Goal: Book appointment/travel/reservation

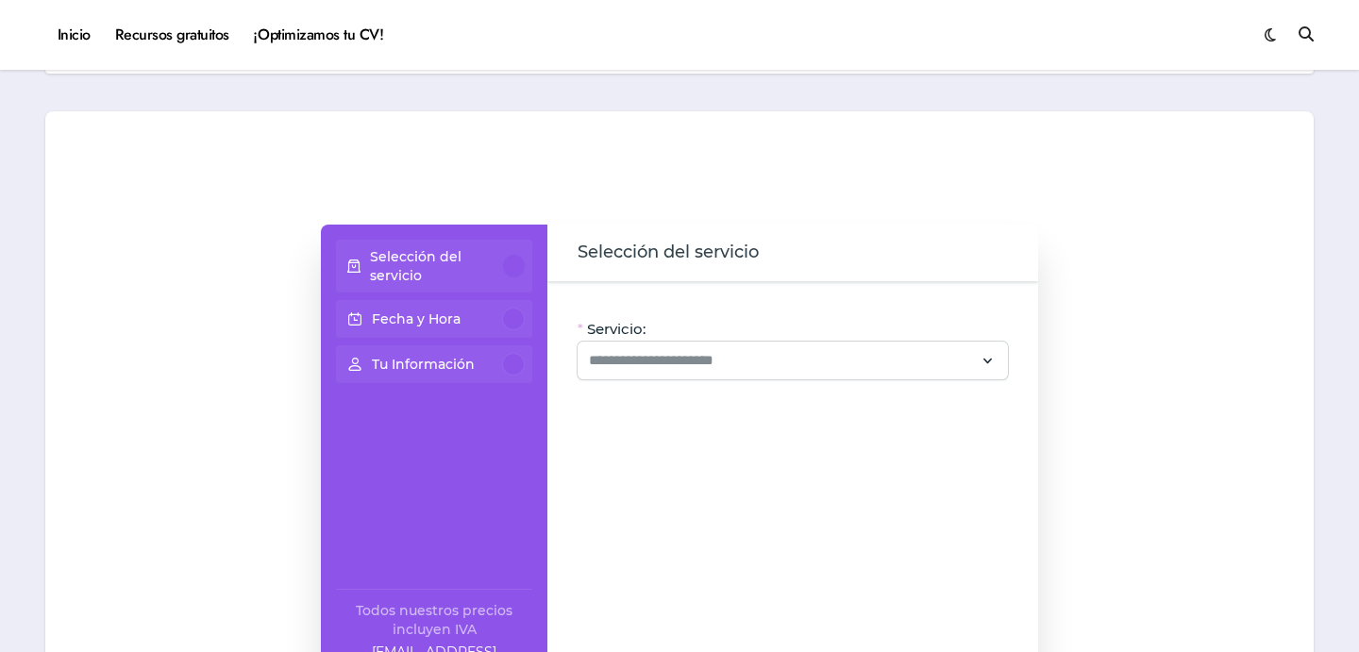
scroll to position [63, 0]
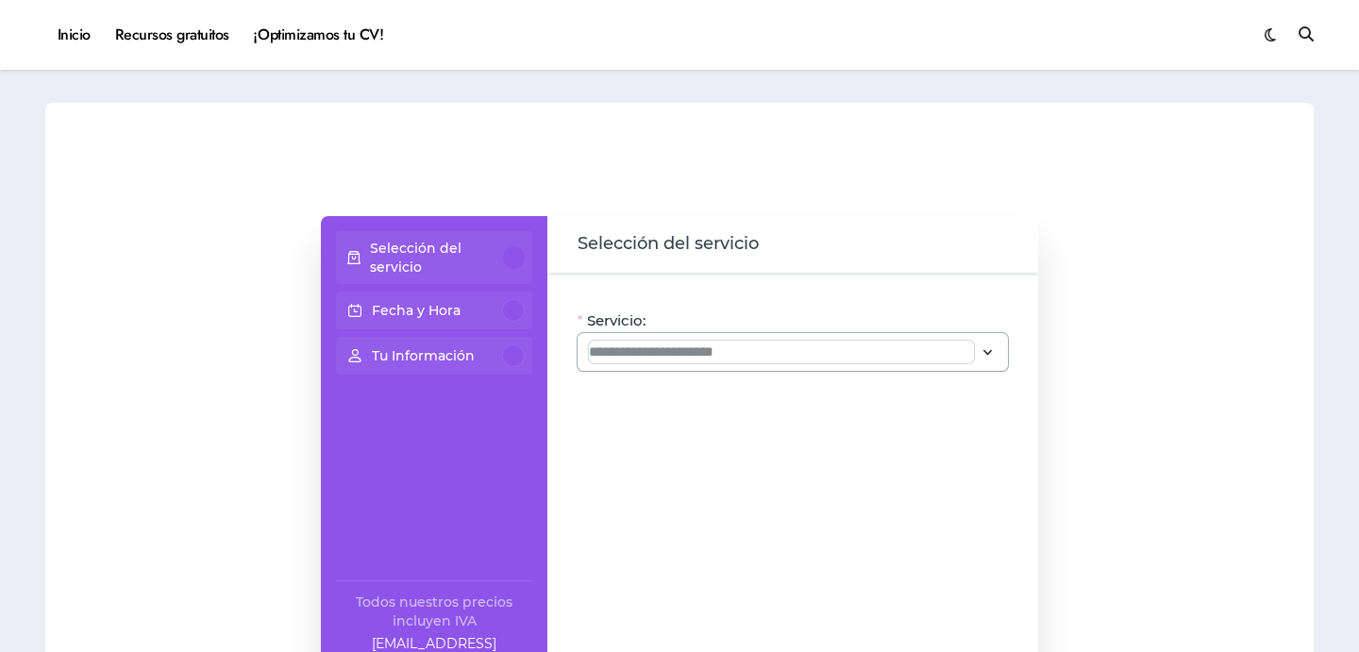
click at [860, 358] on input "Servicio:" at bounding box center [781, 352] width 385 height 23
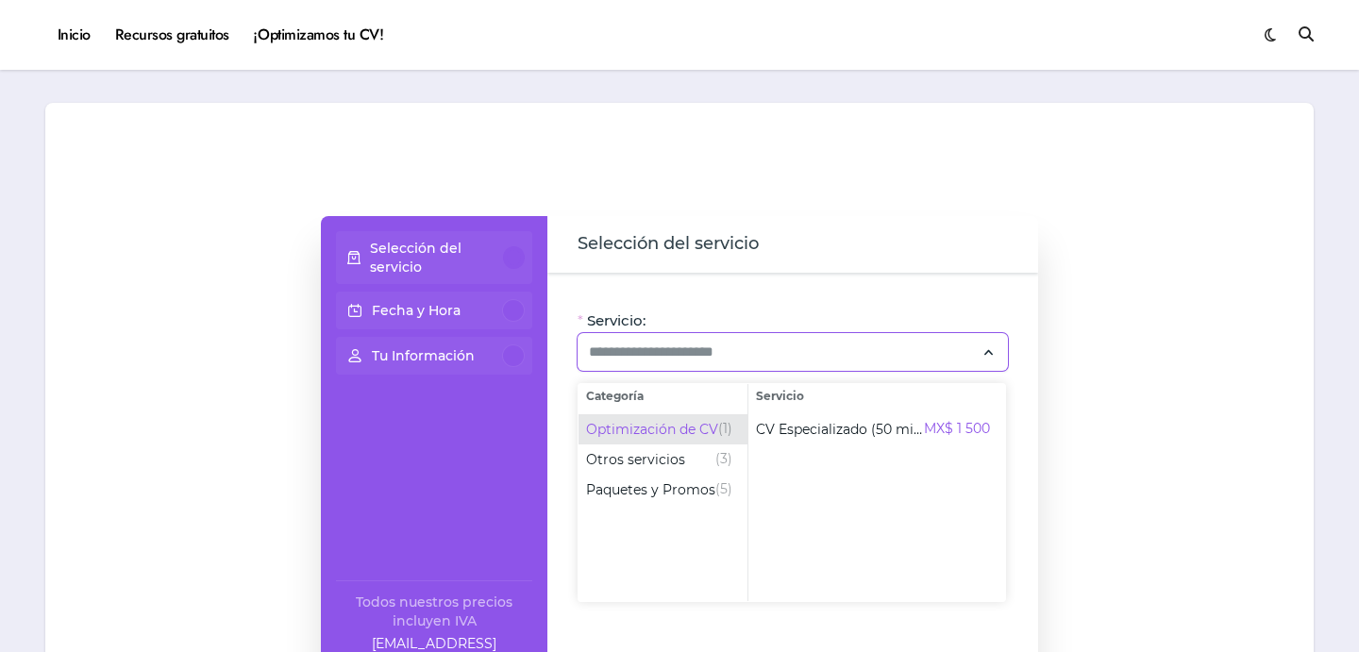
click at [700, 432] on span "Optimización de CV" at bounding box center [652, 429] width 132 height 19
click at [720, 272] on div "Selección del servicio" at bounding box center [793, 244] width 491 height 57
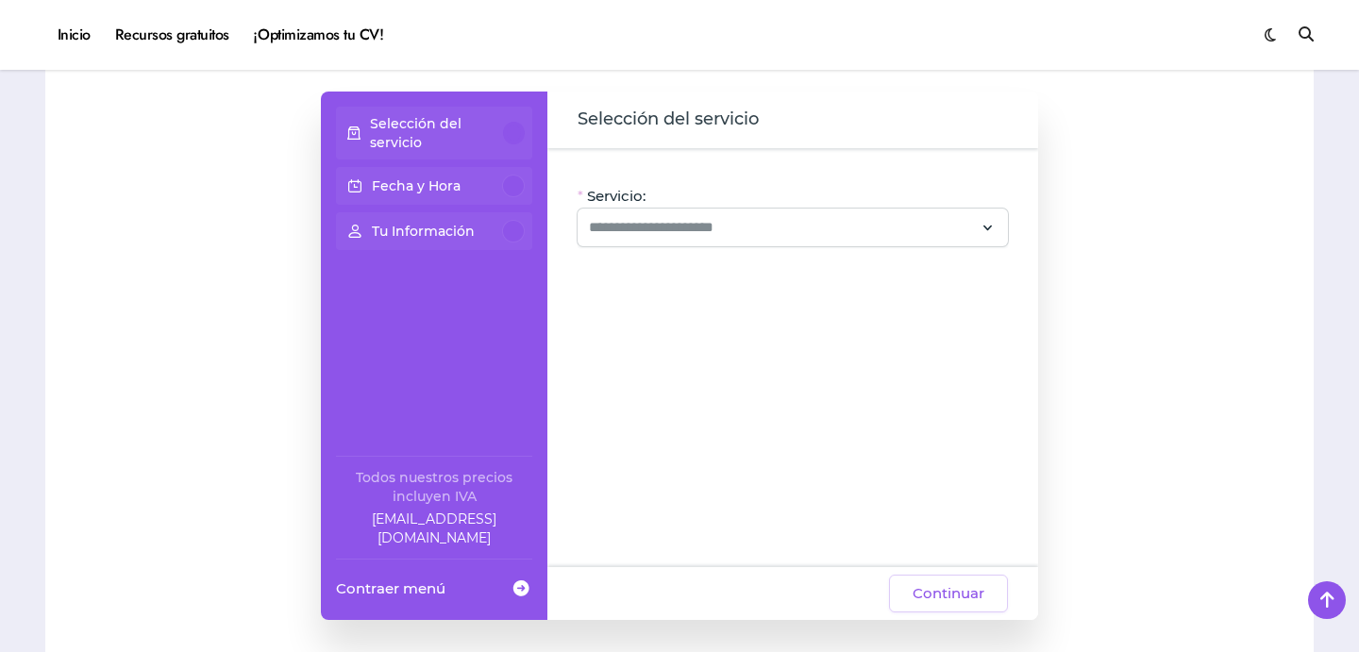
scroll to position [191, 0]
click at [477, 191] on div "Fecha y Hora" at bounding box center [434, 183] width 181 height 23
click at [452, 140] on p "Selección del servicio" at bounding box center [437, 130] width 134 height 38
click at [631, 224] on input "Servicio:" at bounding box center [781, 224] width 385 height 23
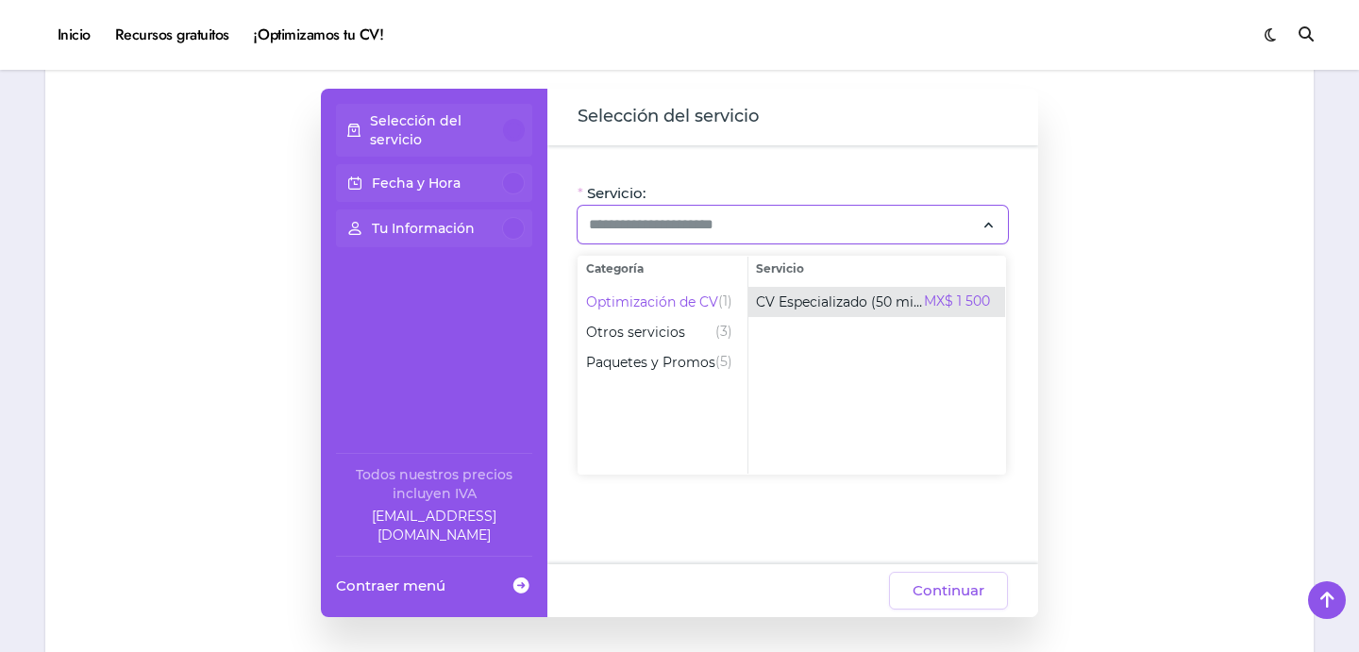
click at [832, 309] on span "CV Especializado (50 min)" at bounding box center [840, 302] width 168 height 19
type input "**********"
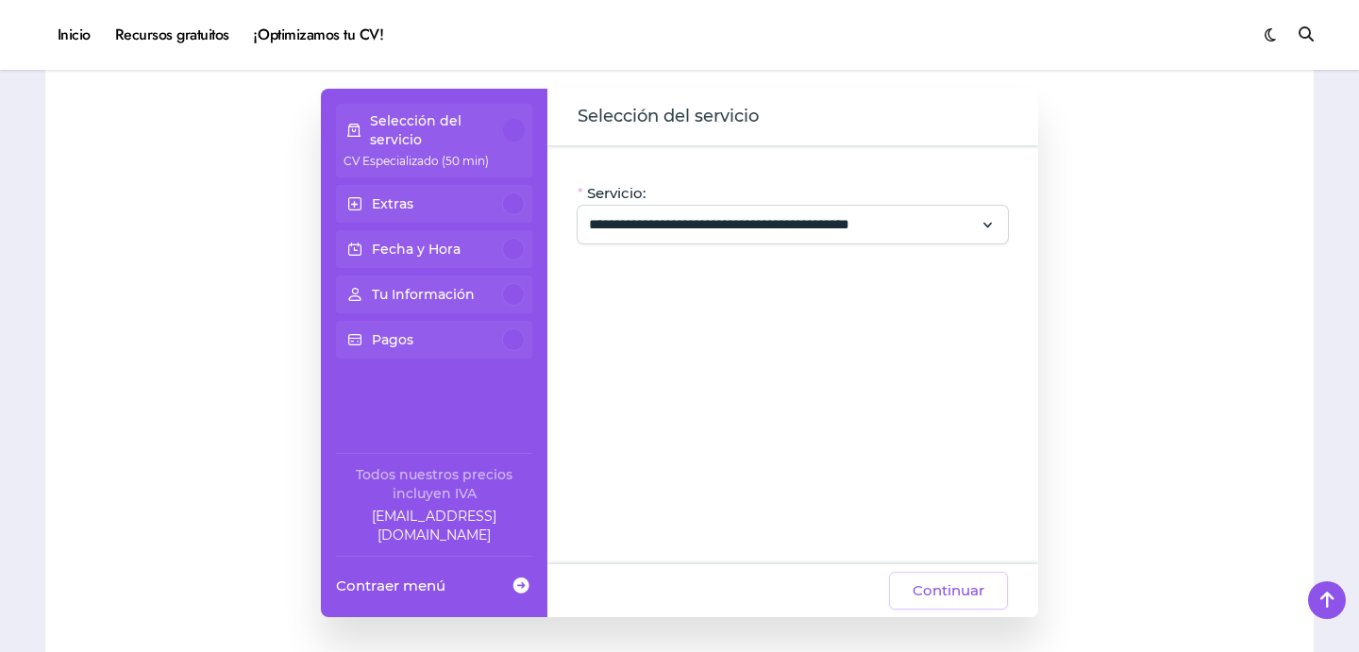
click at [483, 209] on div "Extras" at bounding box center [434, 204] width 181 height 23
click at [996, 591] on button "Continuar" at bounding box center [948, 591] width 119 height 38
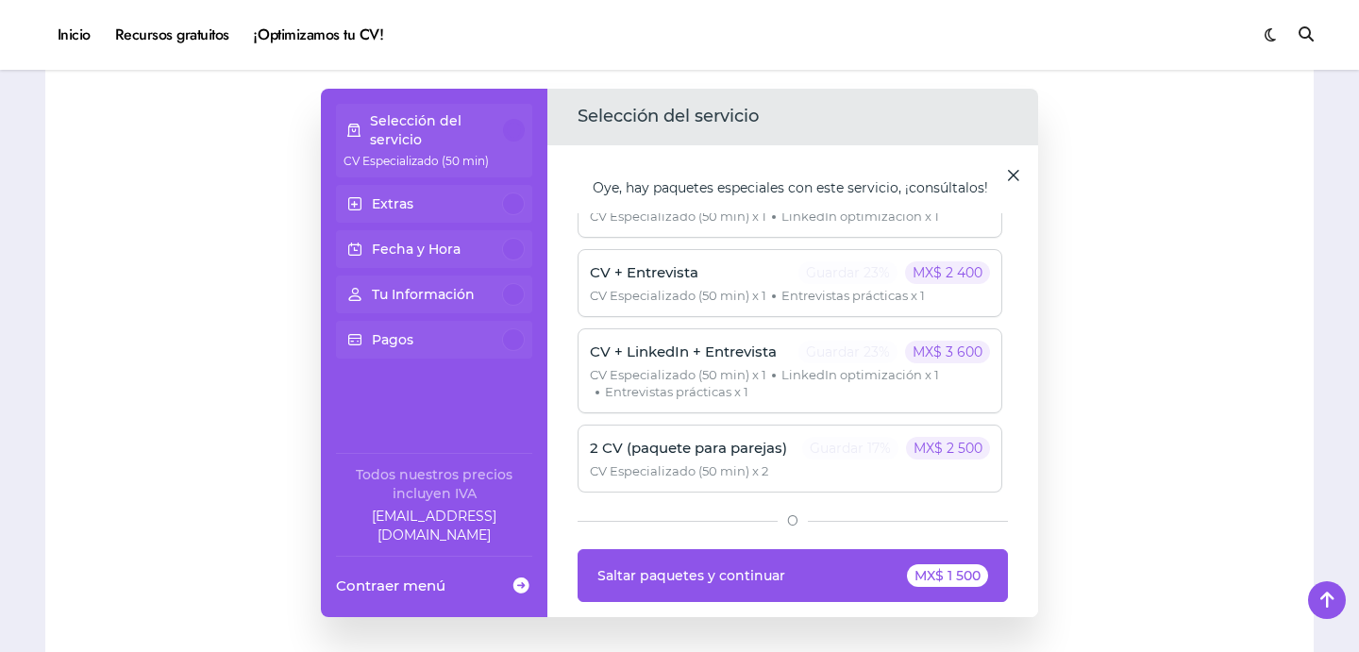
scroll to position [0, 0]
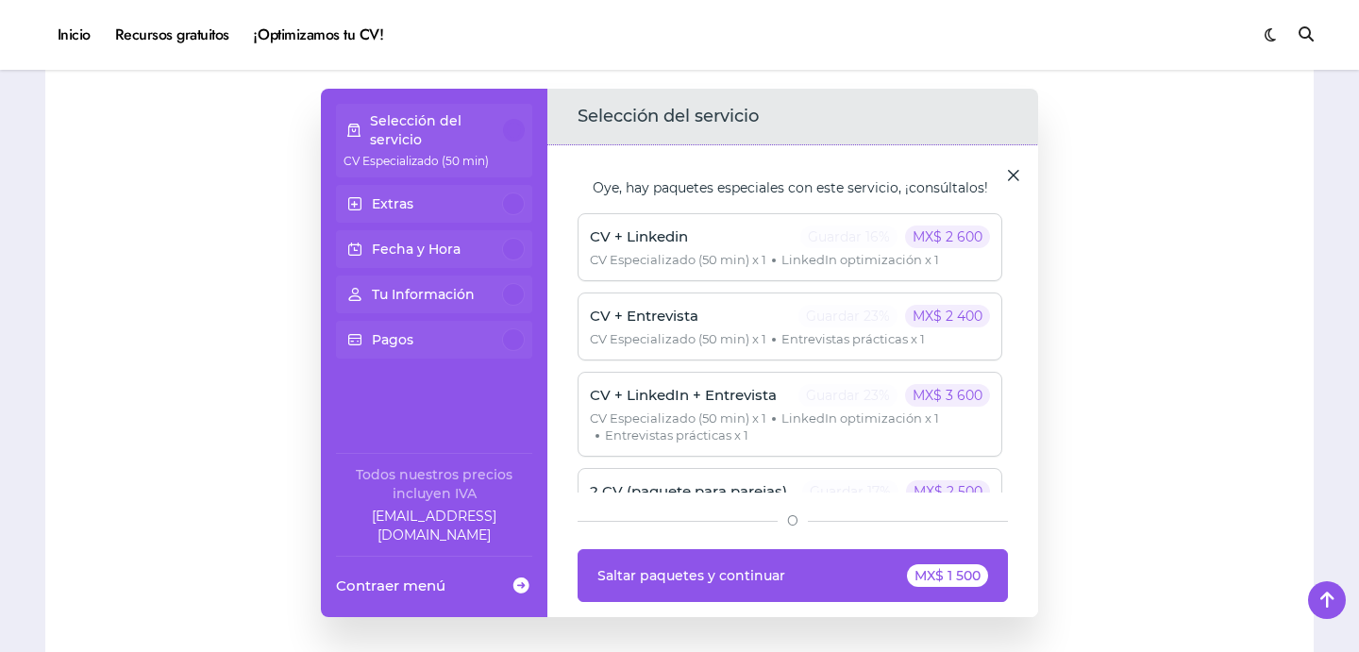
click at [1013, 181] on span at bounding box center [1013, 174] width 19 height 19
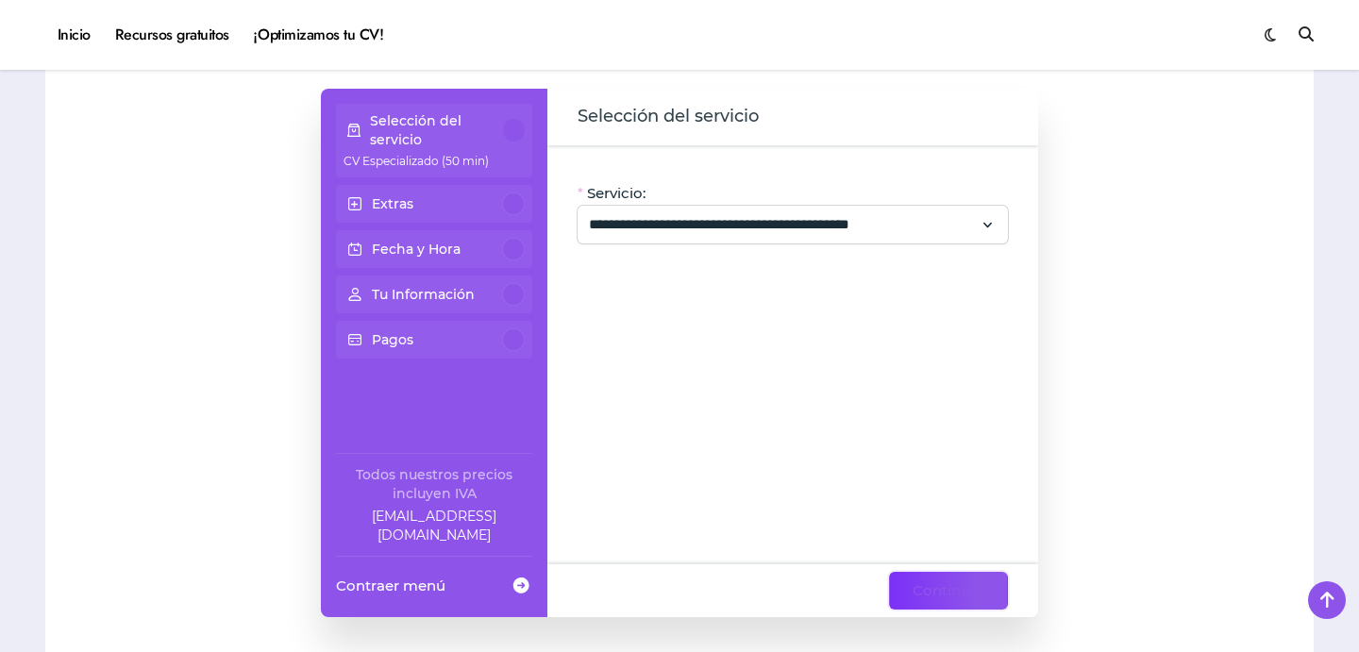
click at [963, 597] on span "Continuar" at bounding box center [949, 591] width 72 height 23
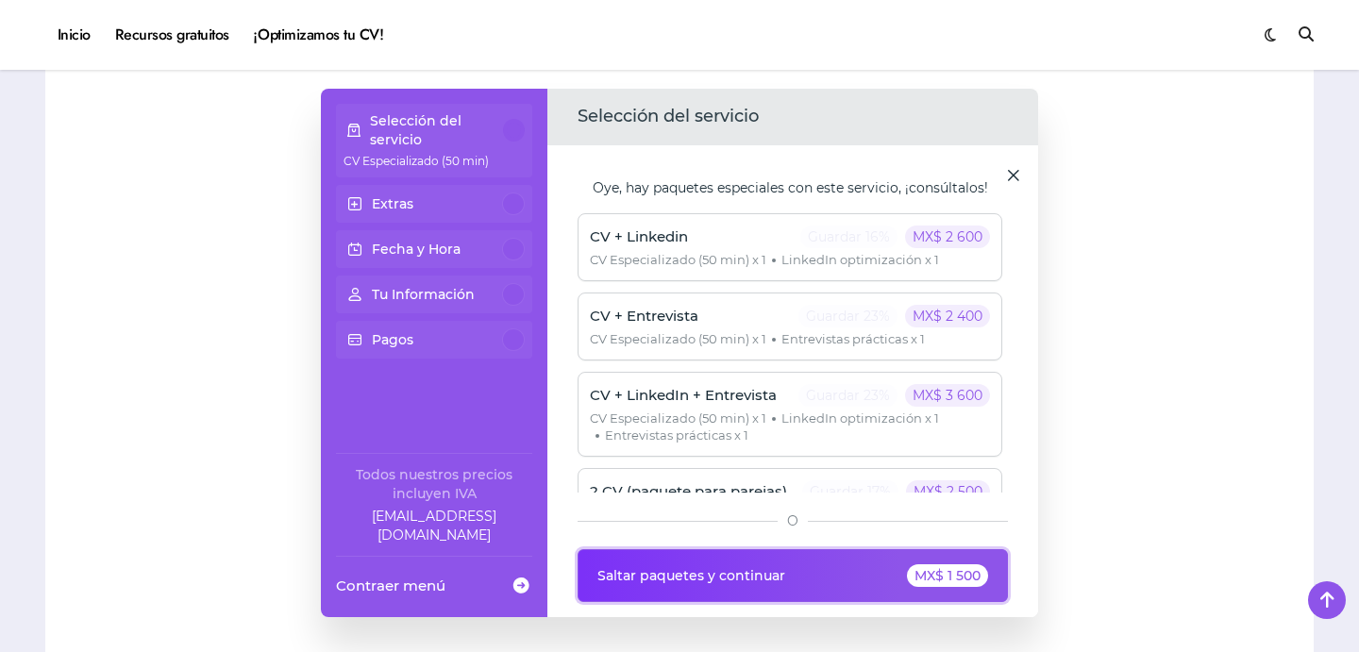
click at [725, 579] on span "Saltar paquetes y continuar" at bounding box center [692, 575] width 188 height 15
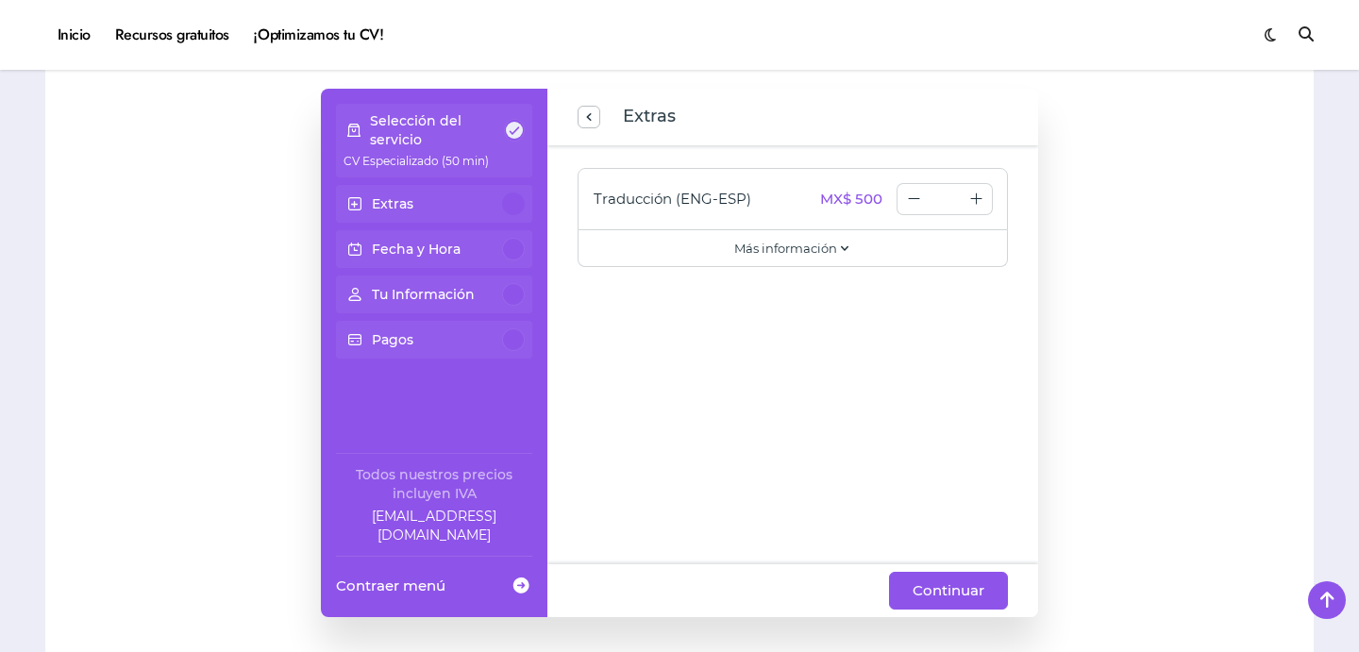
click at [482, 142] on p "Selección del servicio" at bounding box center [437, 130] width 134 height 38
click at [586, 122] on span "previous step" at bounding box center [589, 117] width 15 height 25
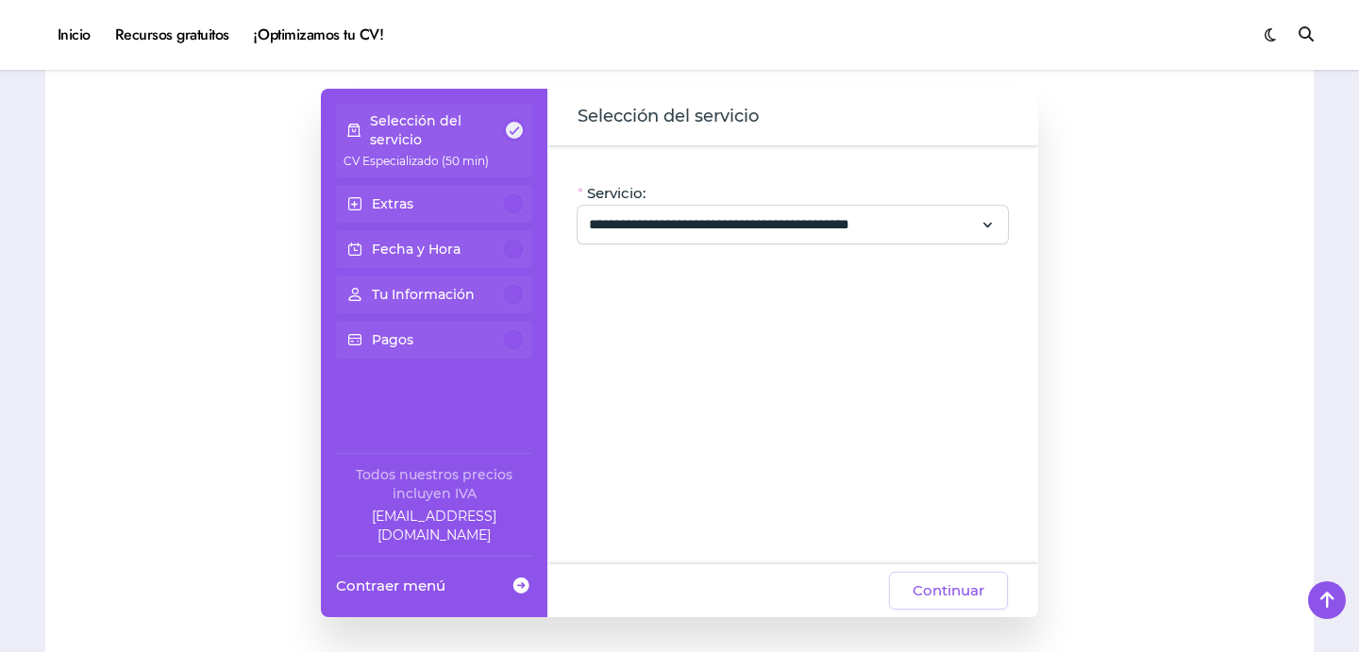
click at [501, 148] on p "Selección del servicio" at bounding box center [437, 130] width 134 height 38
click at [748, 242] on div "**********" at bounding box center [793, 225] width 430 height 38
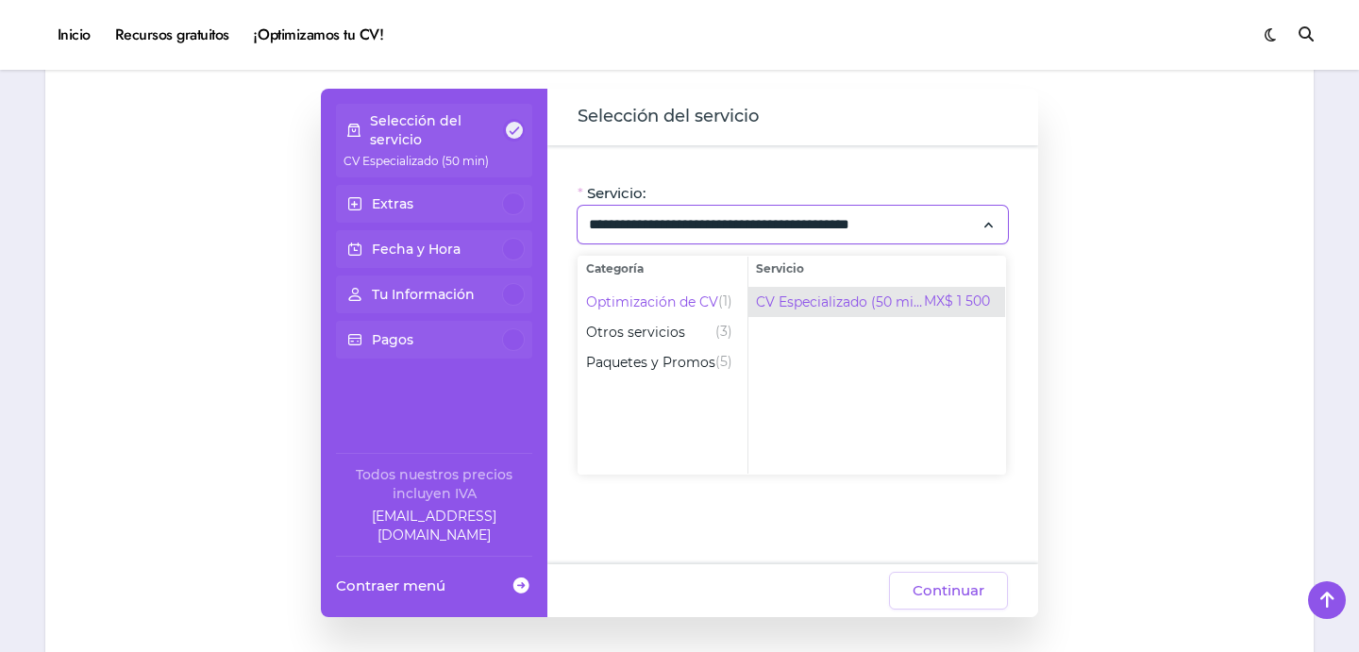
click at [919, 311] on span "CV Especializado (50 min)" at bounding box center [840, 302] width 168 height 19
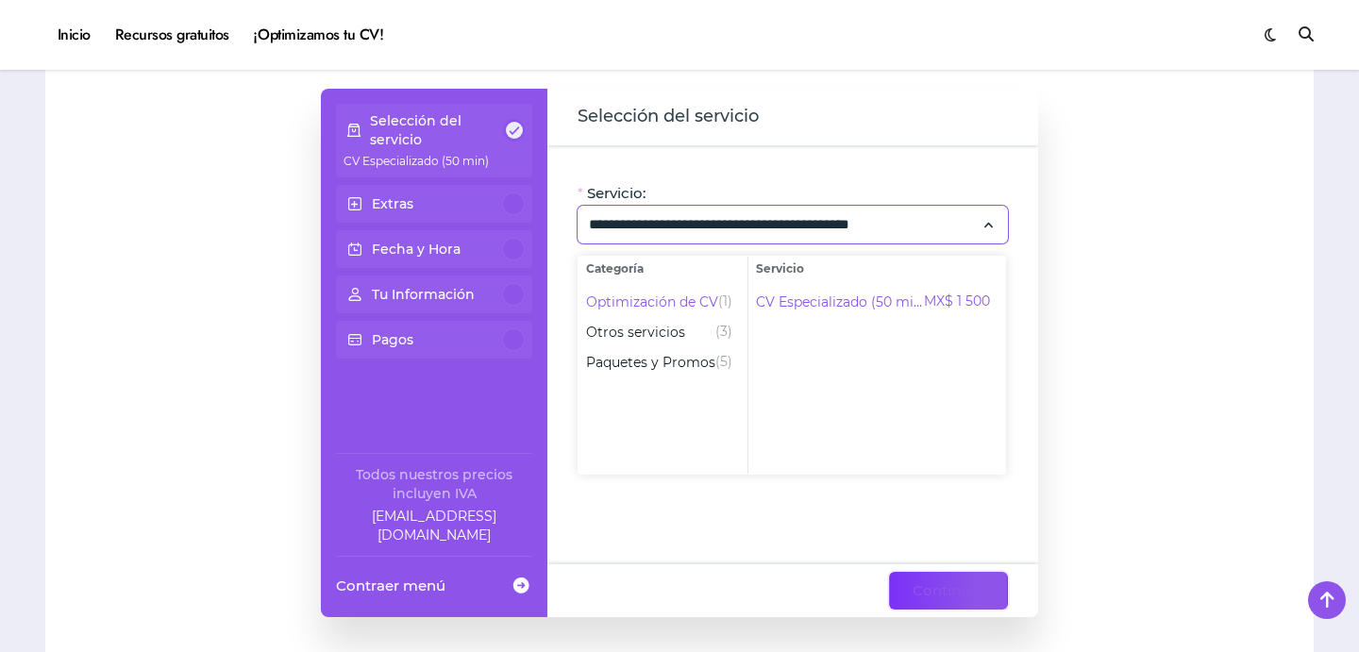
click at [988, 587] on button "Continuar" at bounding box center [948, 591] width 119 height 38
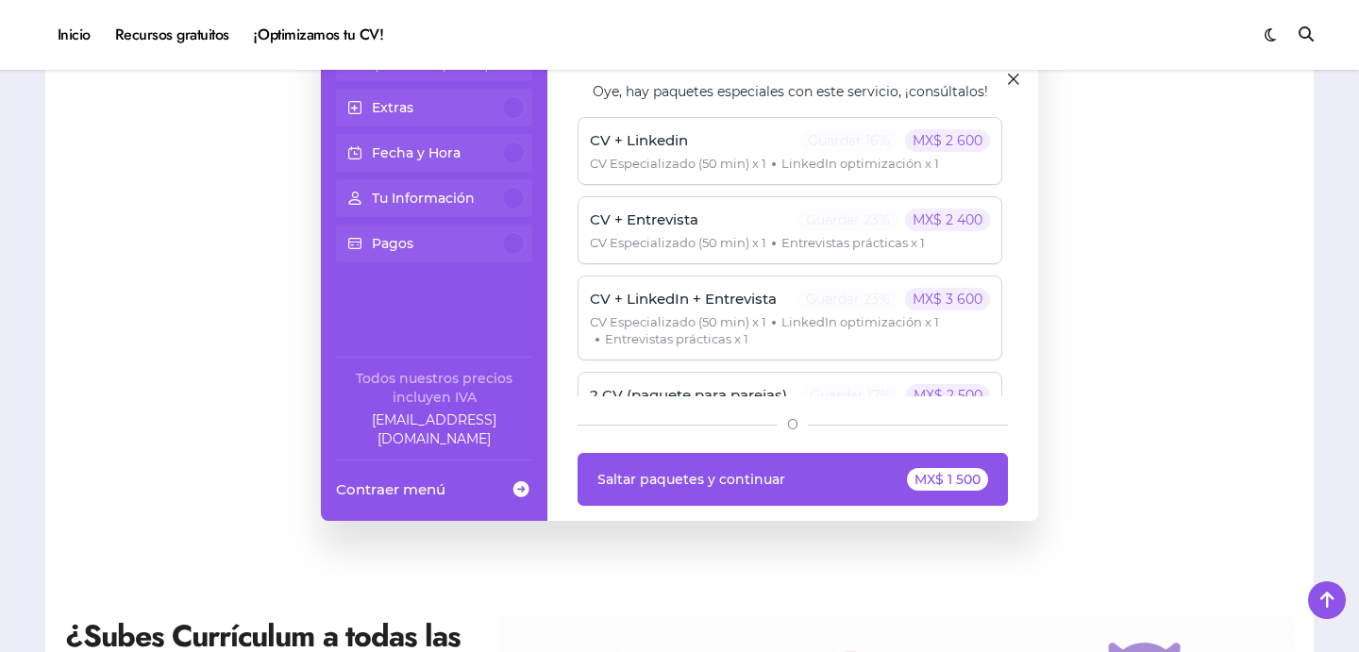
scroll to position [273, 0]
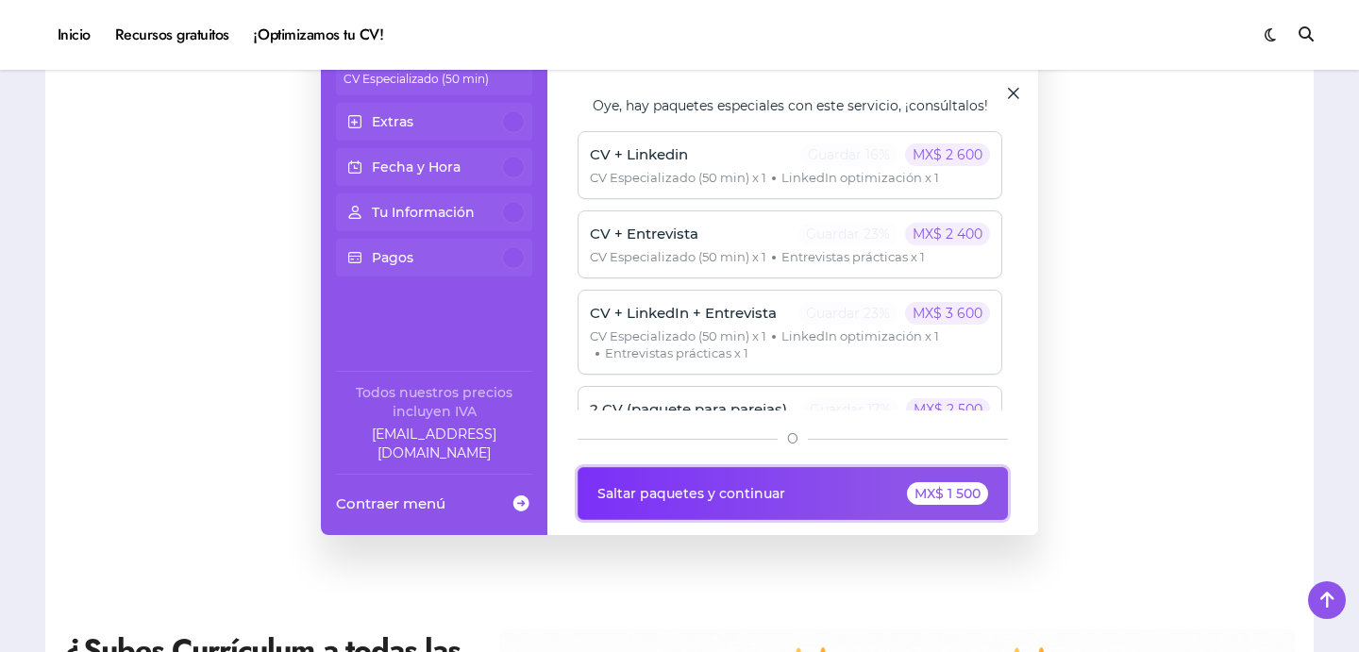
click at [958, 491] on div "MX$ 1 500" at bounding box center [947, 493] width 81 height 23
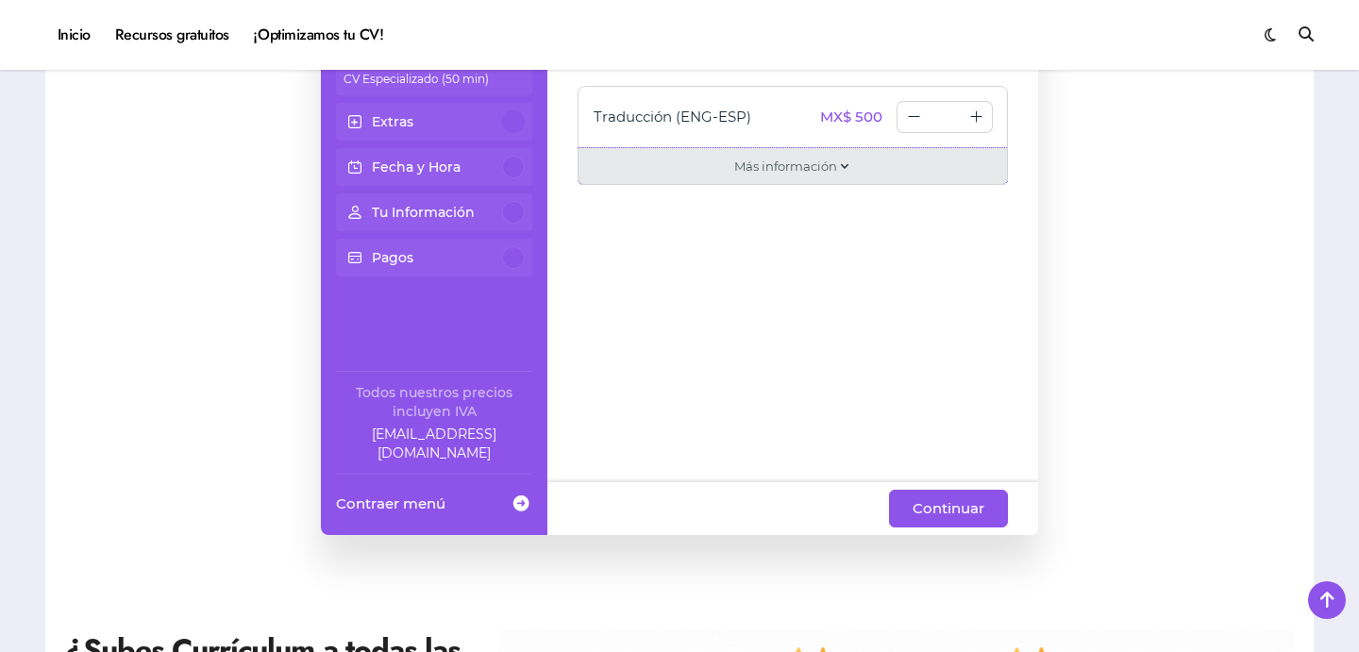
click at [879, 177] on div "Más información" at bounding box center [793, 166] width 430 height 37
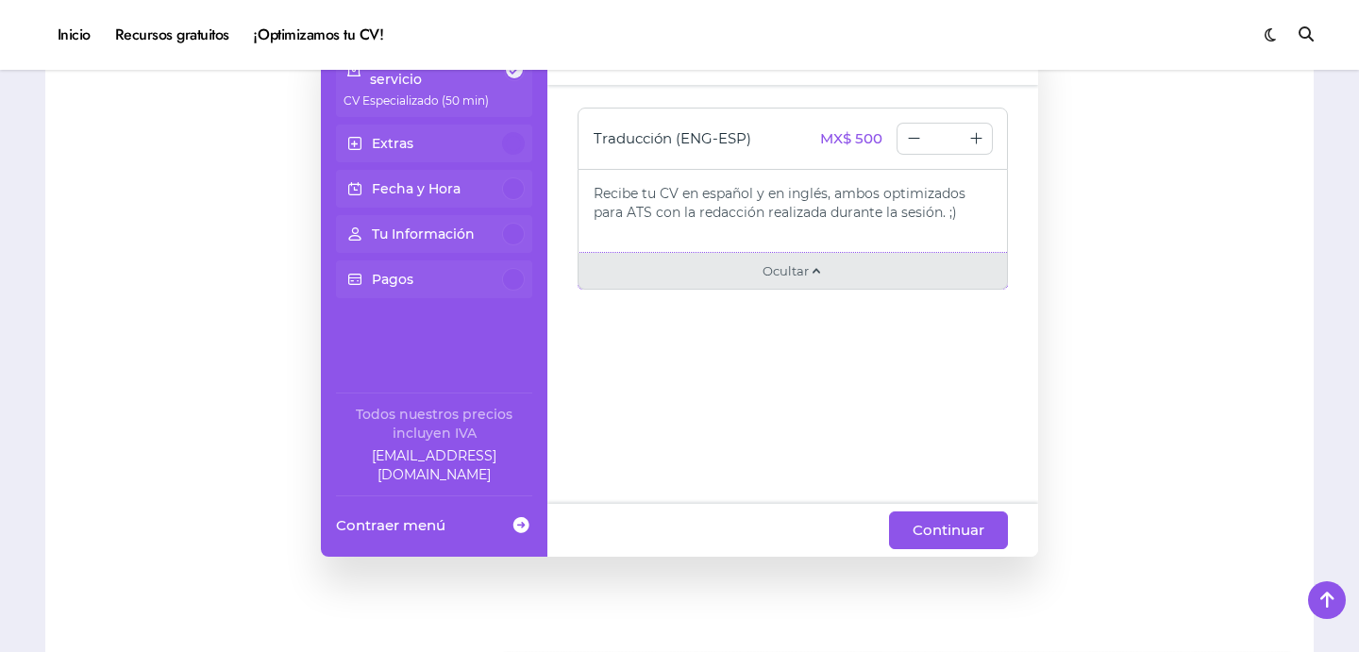
scroll to position [249, 0]
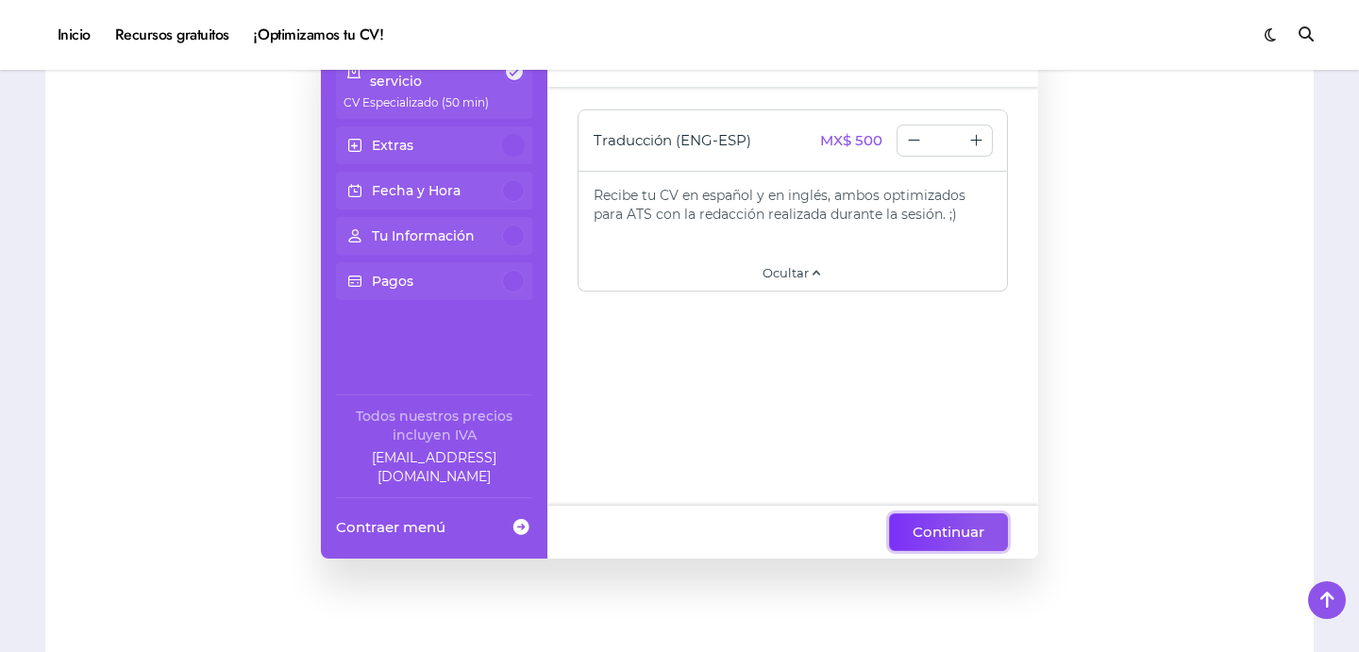
click at [967, 531] on span "Continuar" at bounding box center [949, 532] width 72 height 23
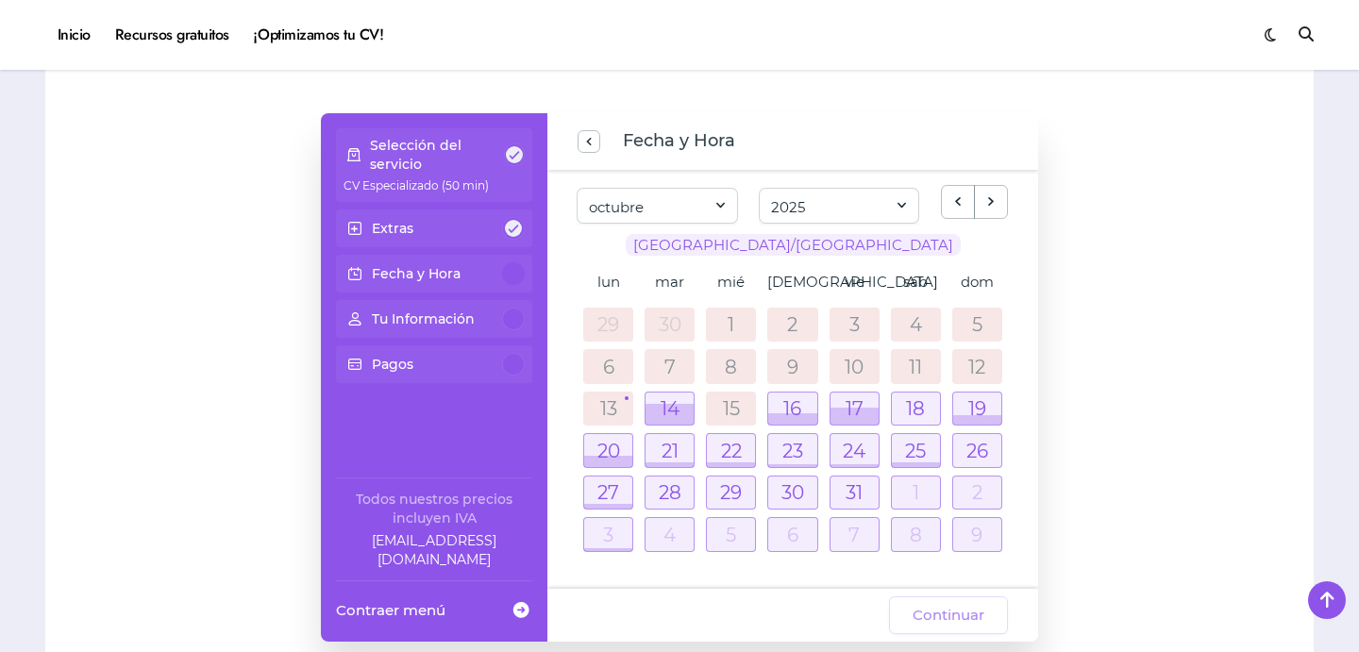
scroll to position [164, 0]
click at [801, 418] on div at bounding box center [792, 420] width 48 height 11
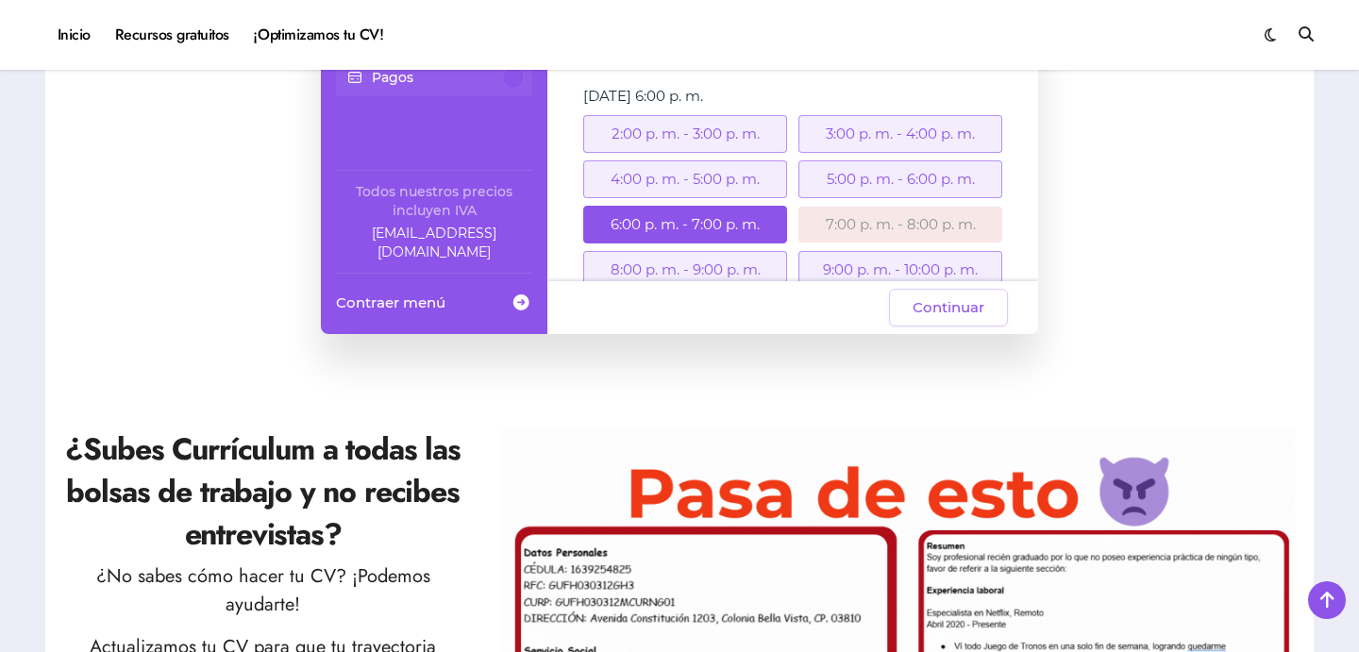
scroll to position [181, 0]
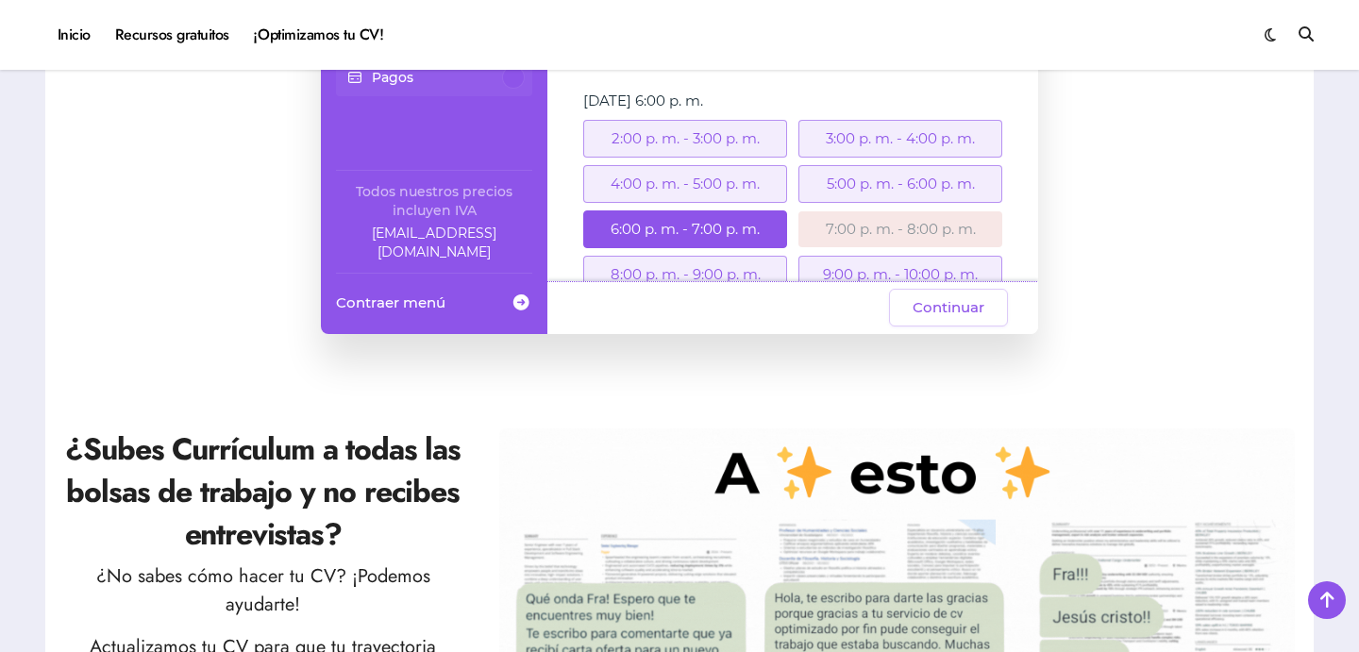
click at [740, 235] on div "6:00 p. m. - 7:00 p. m." at bounding box center [685, 230] width 204 height 38
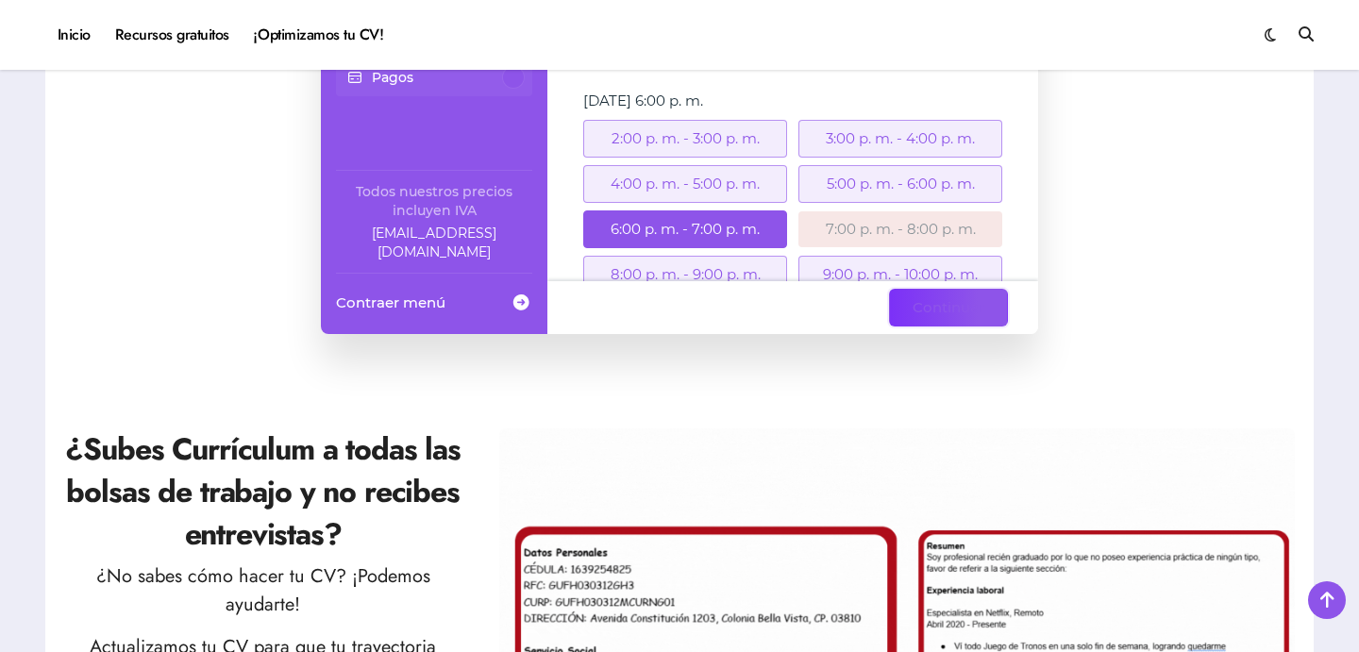
click at [957, 313] on span "Continuar" at bounding box center [949, 307] width 72 height 23
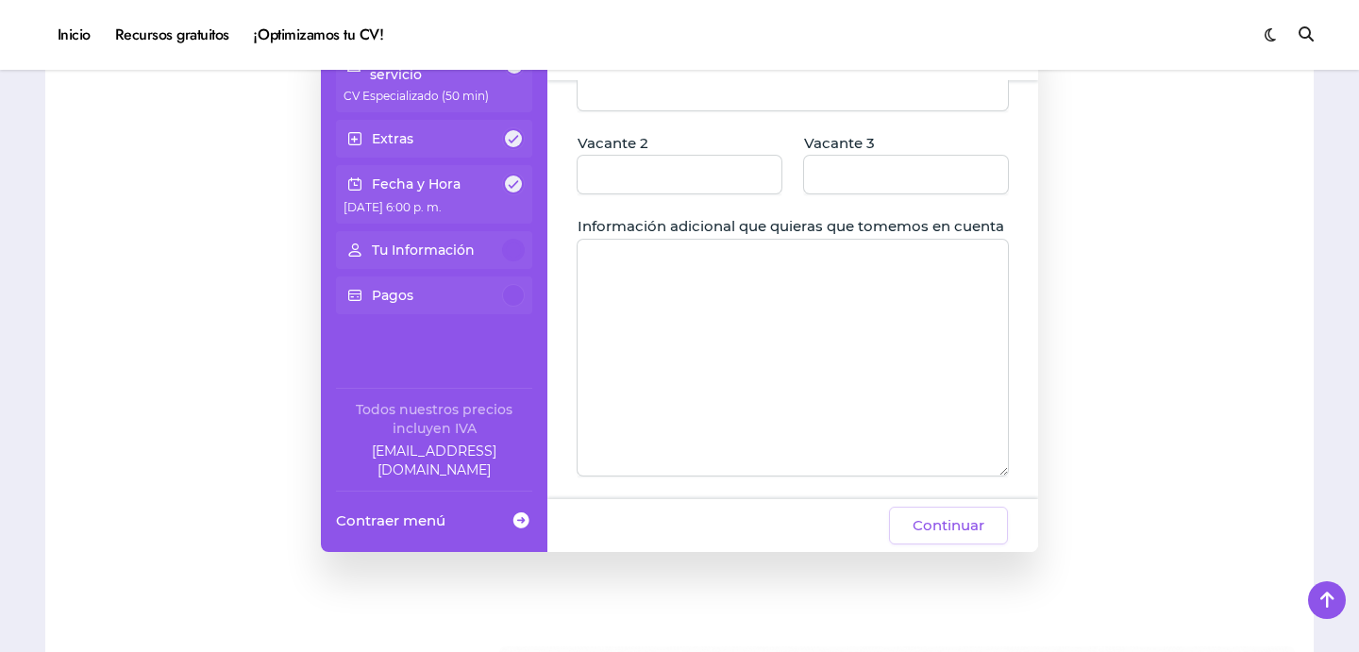
scroll to position [301, 0]
click at [976, 547] on div "Continuar" at bounding box center [793, 525] width 491 height 53
click at [986, 520] on button "Continuar" at bounding box center [948, 526] width 119 height 38
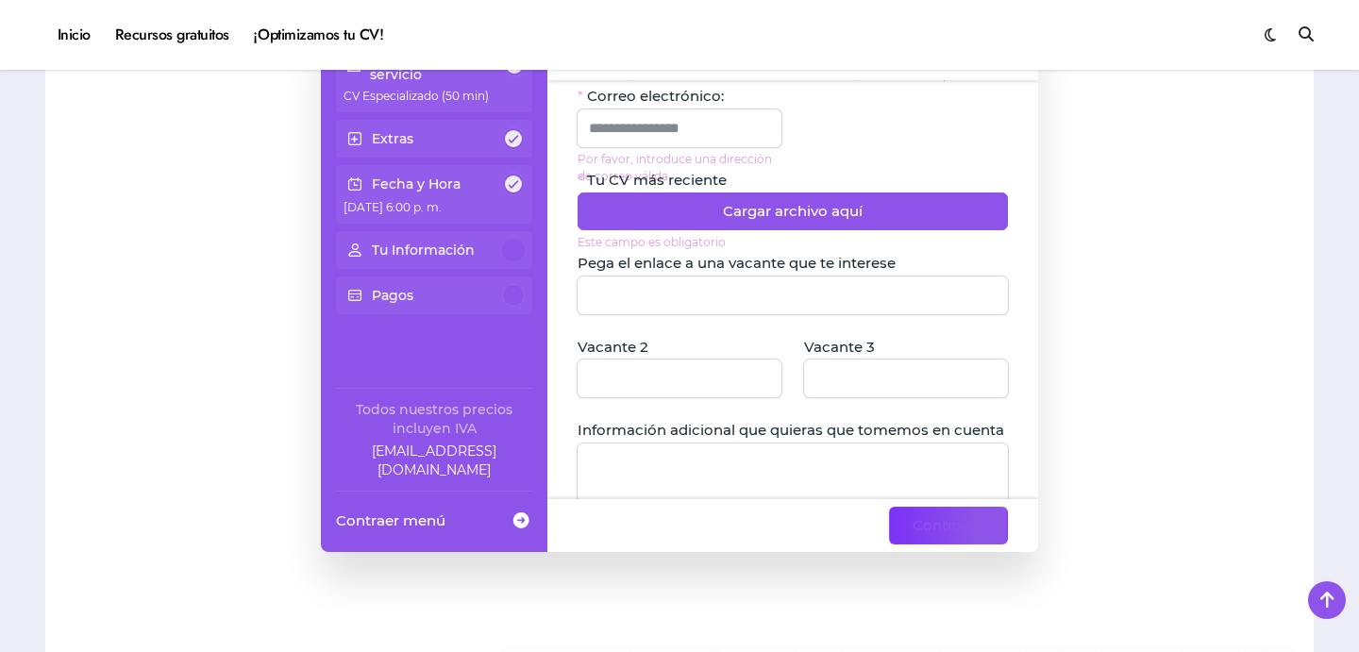
scroll to position [0, 0]
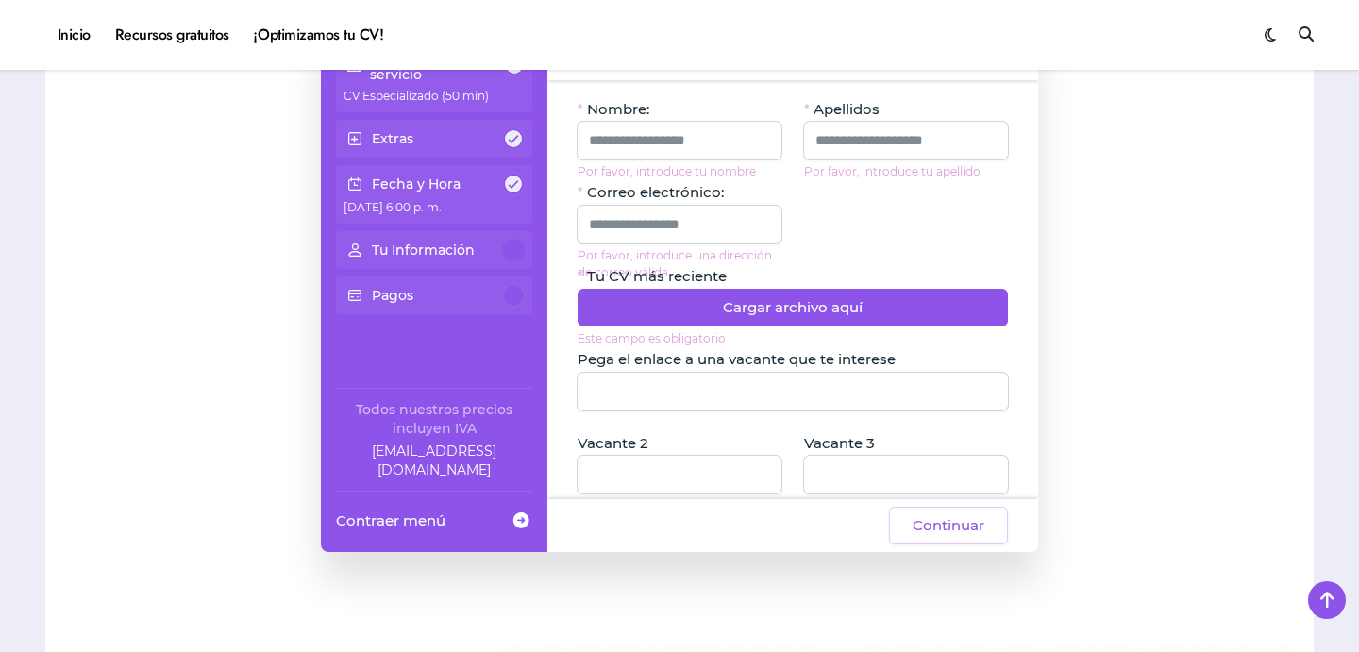
click at [466, 270] on div "Selección del servicio CV Especializado (50 min) Extras Fecha y Hora [DATE] 6:0…" at bounding box center [434, 180] width 211 height 283
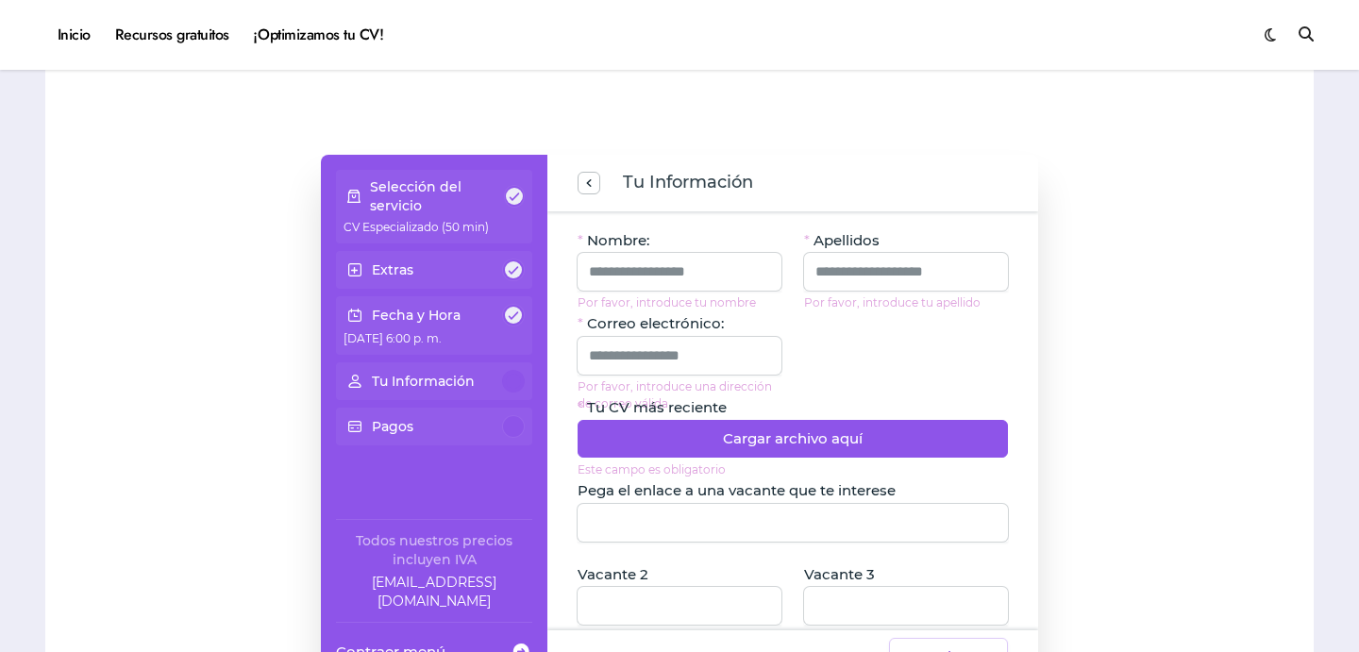
scroll to position [120, 0]
